Goal: Information Seeking & Learning: Learn about a topic

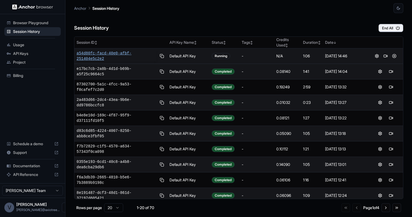
click at [108, 53] on span "a54d80fc-facd-40e0-afbf-251404e5c2e2" at bounding box center [117, 56] width 80 height 11
click at [395, 56] on button at bounding box center [394, 56] width 7 height 7
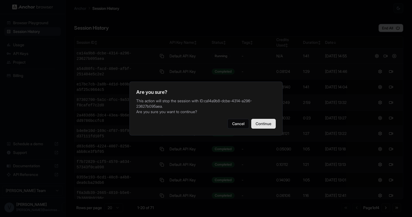
click at [260, 129] on button "Continue" at bounding box center [263, 124] width 25 height 10
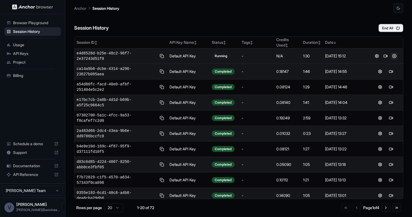
click at [393, 57] on button at bounding box center [394, 56] width 7 height 7
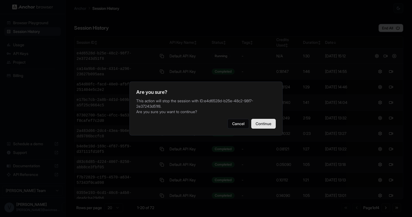
click at [262, 119] on button "Continue" at bounding box center [263, 124] width 25 height 10
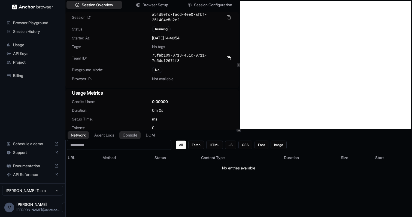
click at [134, 137] on button "Console" at bounding box center [129, 136] width 21 height 8
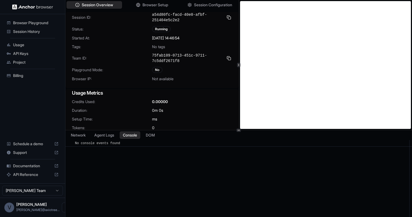
click at [112, 140] on div "Network Agent Logs Console DOM" at bounding box center [238, 136] width 347 height 10
click at [111, 137] on button "Agent Logs" at bounding box center [104, 136] width 27 height 8
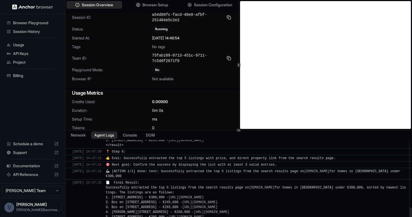
scroll to position [3, 0]
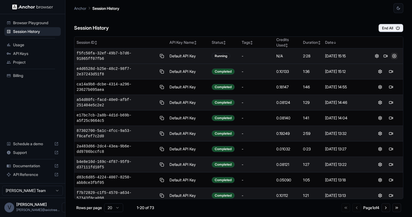
click at [394, 55] on button at bounding box center [394, 56] width 7 height 7
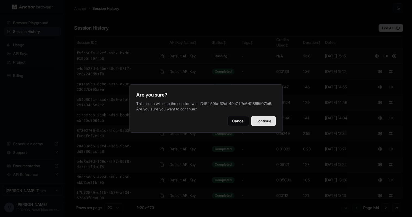
click at [270, 122] on button "Continue" at bounding box center [263, 121] width 25 height 10
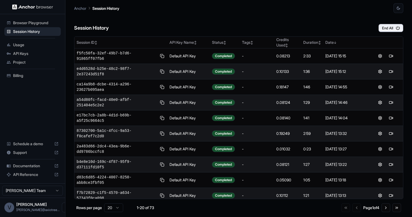
click at [31, 74] on span "Billing" at bounding box center [36, 75] width 46 height 5
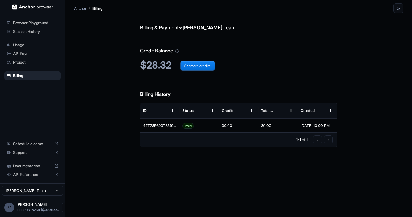
click at [25, 43] on span "Usage" at bounding box center [36, 44] width 46 height 5
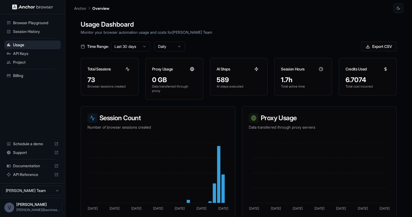
click at [34, 54] on span "API Keys" at bounding box center [36, 53] width 46 height 5
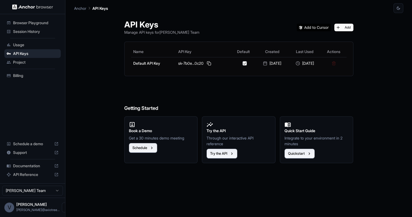
click at [25, 75] on span "Billing" at bounding box center [36, 75] width 46 height 5
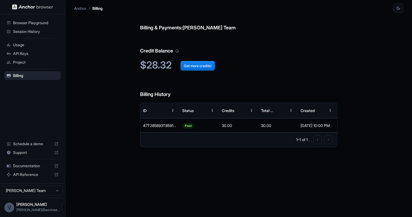
click at [23, 31] on span "Session History" at bounding box center [36, 31] width 46 height 5
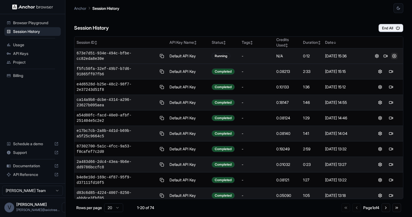
click at [393, 56] on button at bounding box center [394, 56] width 7 height 7
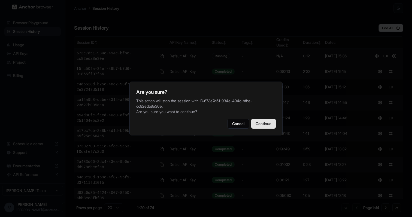
click at [259, 125] on button "Continue" at bounding box center [263, 124] width 25 height 10
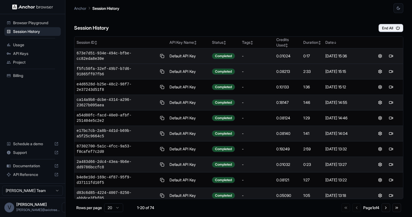
click at [35, 175] on span "API Reference" at bounding box center [32, 174] width 39 height 5
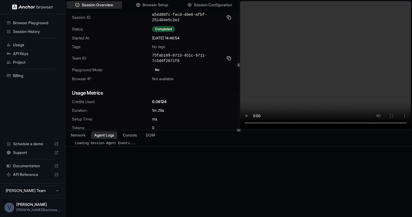
scroll to position [3, 0]
